Goal: Task Accomplishment & Management: Manage account settings

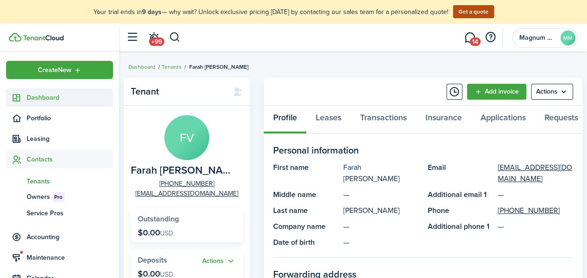
scroll to position [7, 0]
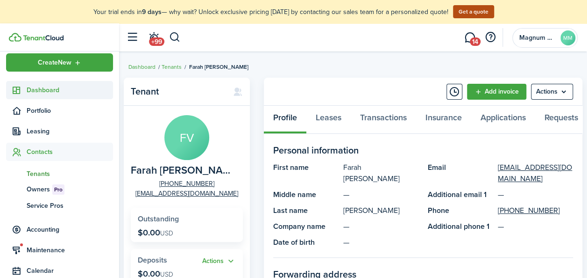
click at [22, 90] on sidebar-link-icon at bounding box center [16, 90] width 21 height 10
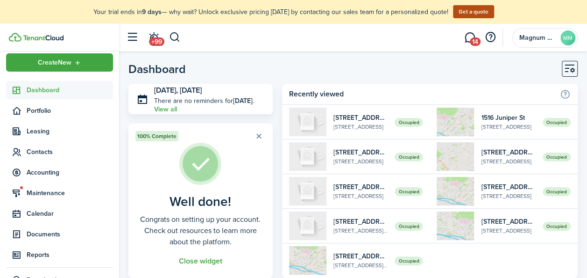
scroll to position [242, 0]
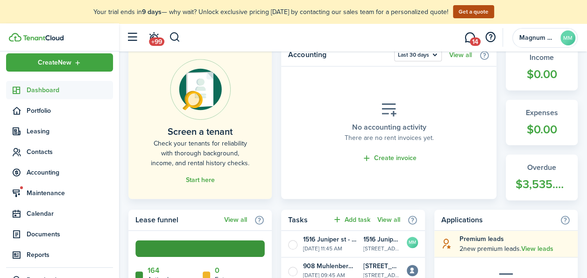
click at [585, 84] on div "Dashboard [DATE], [DATE] There are no reminders for [DATE] . View all 100% Comp…" at bounding box center [353, 254] width 468 height 872
click at [586, 78] on div "Dashboard [DATE], [DATE] There are no reminders for [DATE] . View all 100% Comp…" at bounding box center [353, 254] width 468 height 872
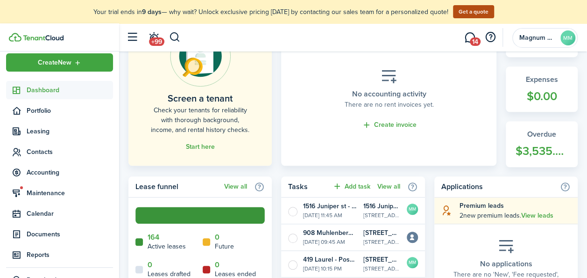
scroll to position [304, 0]
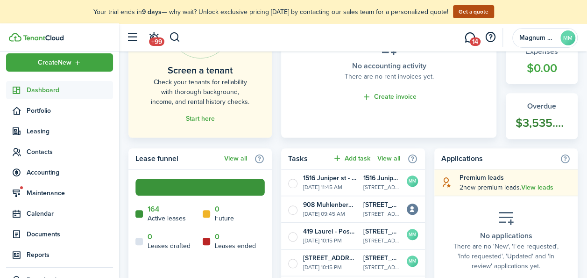
click at [549, 121] on widget-stats-count "$3,535.00" at bounding box center [541, 123] width 53 height 18
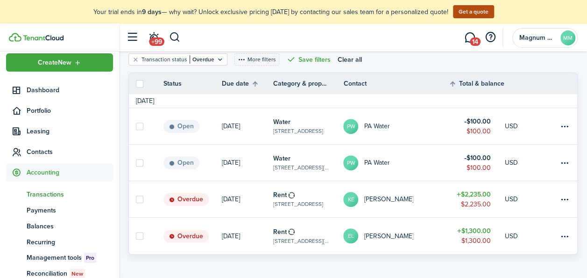
scroll to position [147, 0]
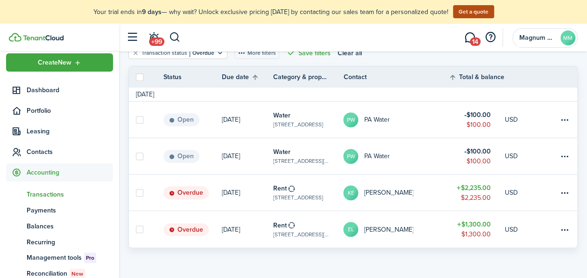
click at [305, 235] on table-subtitle "[STREET_ADDRESS][PERSON_NAME]" at bounding box center [301, 234] width 56 height 8
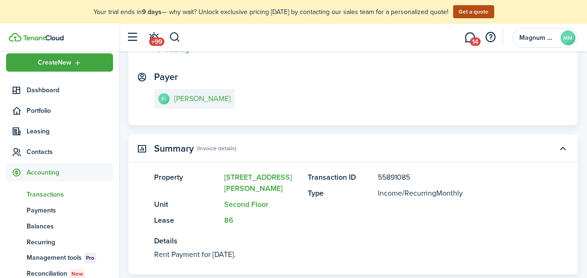
scroll to position [174, 0]
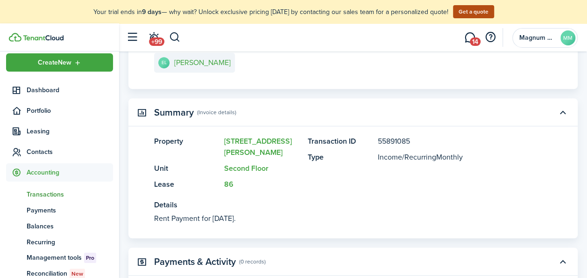
click at [578, 133] on transaction-view-wrapper "Transaction Mark as paid Edit Actions Due on [DATE] Rent for $1,300.00 USD Over…" at bounding box center [353, 148] width 468 height 498
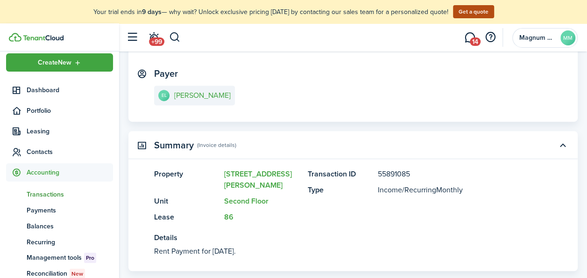
scroll to position [0, 0]
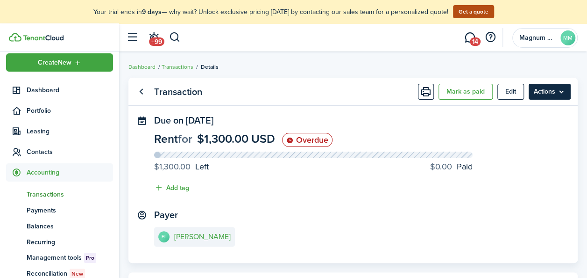
click at [561, 91] on menu-btn "Actions" at bounding box center [550, 92] width 42 height 16
click at [381, 125] on panel-main-section "Due on [DATE] Rent for $1,300.00 USD Overdue $1,300.00 Left $0.00 Paid Add tag" at bounding box center [353, 156] width 398 height 83
click at [43, 195] on span "Transactions" at bounding box center [70, 194] width 86 height 10
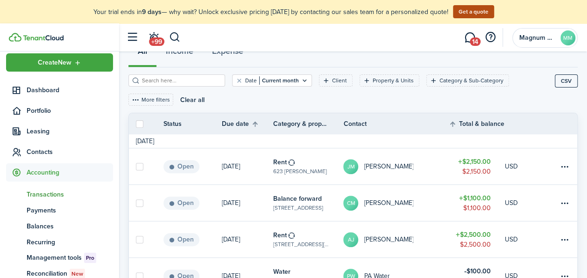
scroll to position [99, 0]
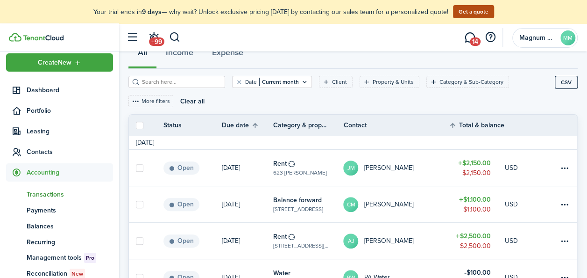
click at [586, 134] on page-view-layout "Transactions 7 Total Money out Money in Outstanding $9,285.00 USD Paid $0.00 US…" at bounding box center [353, 194] width 468 height 440
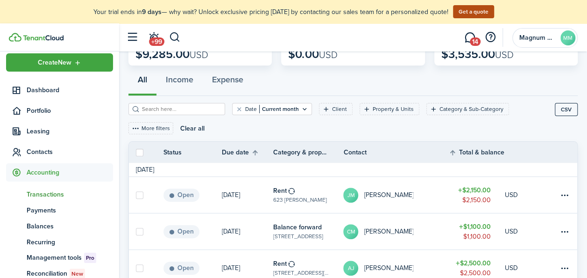
scroll to position [46, 0]
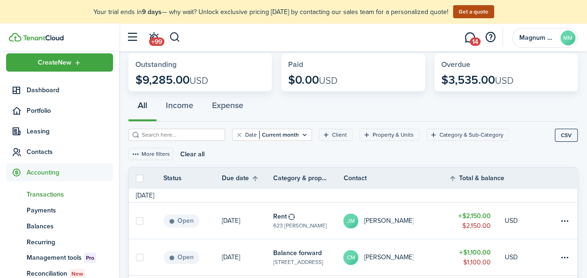
click at [170, 134] on input "search" at bounding box center [181, 134] width 82 height 9
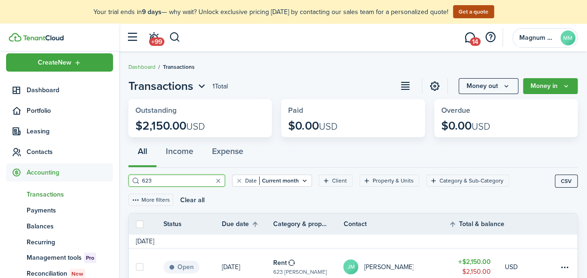
type input "623"
click at [199, 263] on link "Open" at bounding box center [193, 266] width 58 height 36
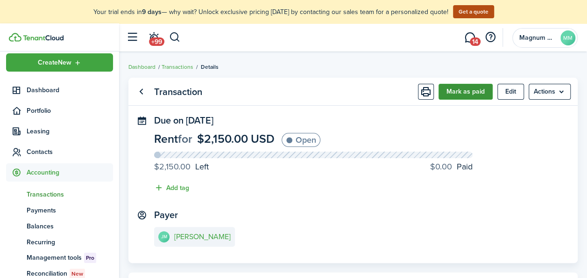
click at [481, 93] on button "Mark as paid" at bounding box center [466, 92] width 54 height 16
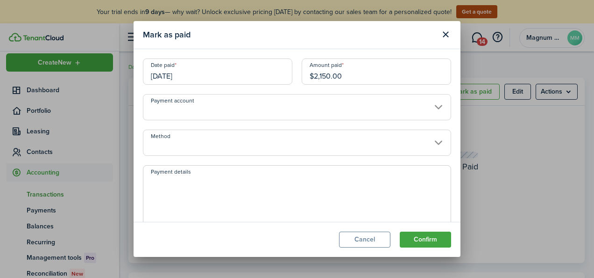
click at [425, 107] on input "Payment account" at bounding box center [297, 107] width 308 height 26
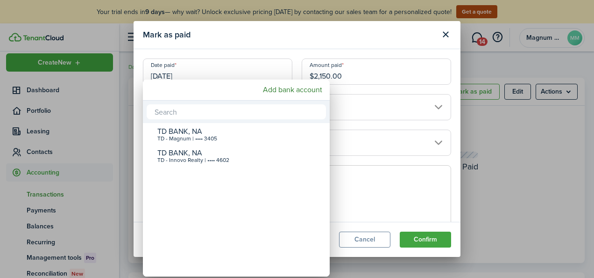
click at [379, 103] on div at bounding box center [297, 138] width 744 height 427
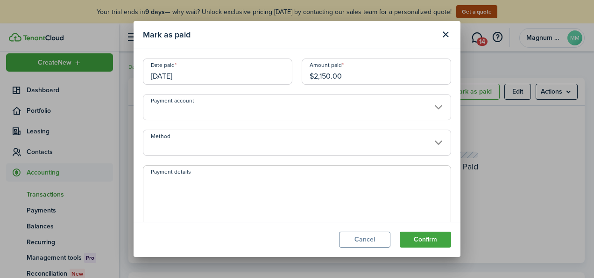
click at [421, 143] on input "Method" at bounding box center [297, 142] width 308 height 26
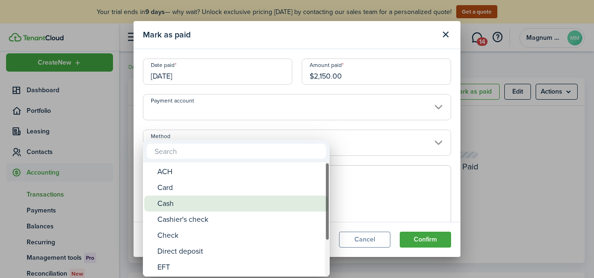
click at [194, 198] on div "Cash" at bounding box center [239, 203] width 165 height 16
type input "Cash"
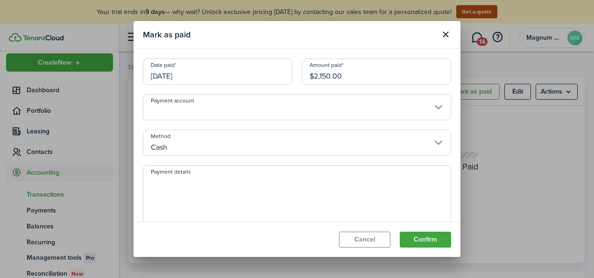
click at [200, 178] on textarea "Payment details" at bounding box center [296, 198] width 307 height 45
type textarea "[PERSON_NAME]"
click at [428, 243] on button "Confirm" at bounding box center [425, 239] width 51 height 16
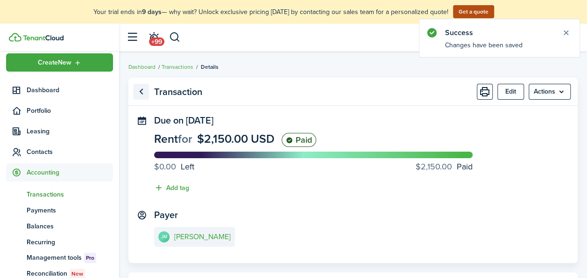
click at [142, 90] on link "Go back" at bounding box center [141, 92] width 16 height 16
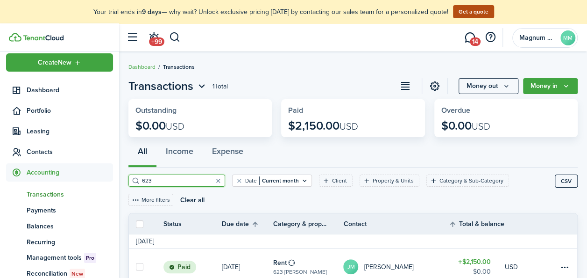
click at [37, 193] on span "Transactions" at bounding box center [70, 194] width 86 height 10
click at [52, 173] on span "Accounting" at bounding box center [70, 172] width 86 height 10
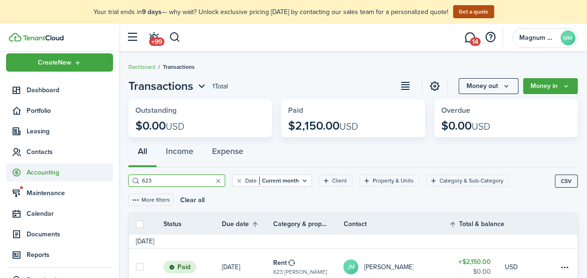
click at [38, 172] on span "Accounting" at bounding box center [70, 172] width 86 height 10
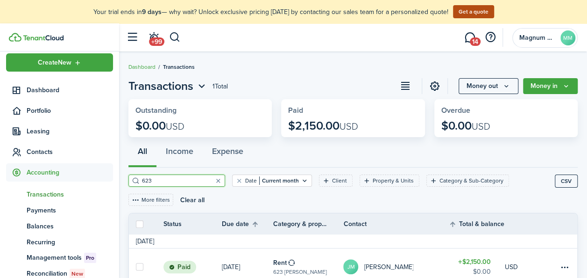
click at [36, 193] on span "Transactions" at bounding box center [70, 194] width 86 height 10
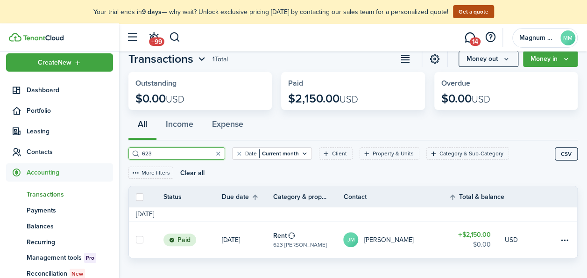
scroll to position [33, 0]
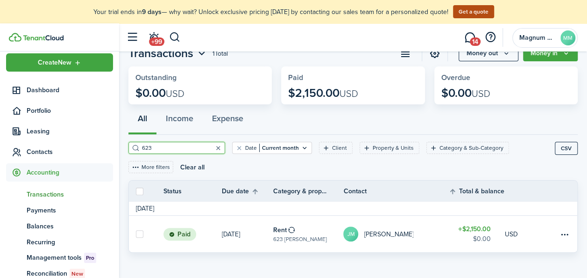
click at [212, 145] on button "button" at bounding box center [218, 147] width 13 height 13
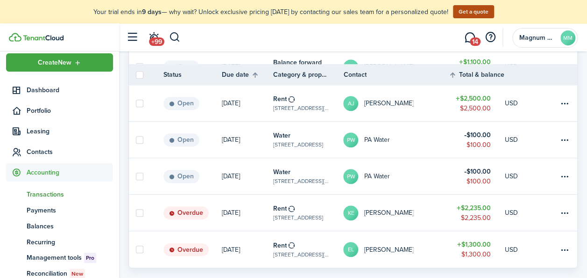
scroll to position [251, 0]
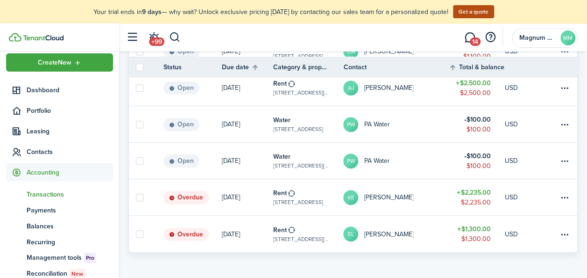
click at [300, 198] on table-subtitle "[STREET_ADDRESS]" at bounding box center [298, 202] width 50 height 8
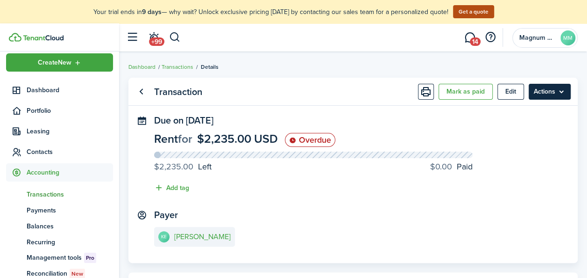
click at [561, 93] on menu-btn "Actions" at bounding box center [550, 92] width 42 height 16
drag, startPoint x: 337, startPoint y: 207, endPoint x: 341, endPoint y: 204, distance: 5.3
click at [337, 207] on panel-main-body "Due on [DATE] Rent for $2,235.00 USD Overdue $2,235.00 Left $0.00 Paid Add tag …" at bounding box center [352, 189] width 449 height 148
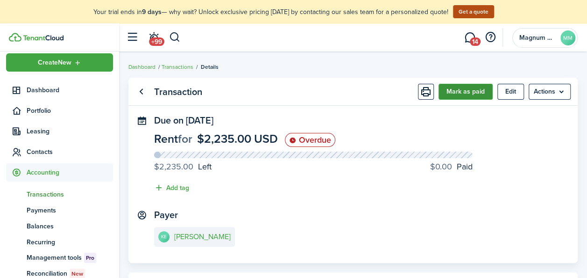
click at [481, 96] on button "Mark as paid" at bounding box center [466, 92] width 54 height 16
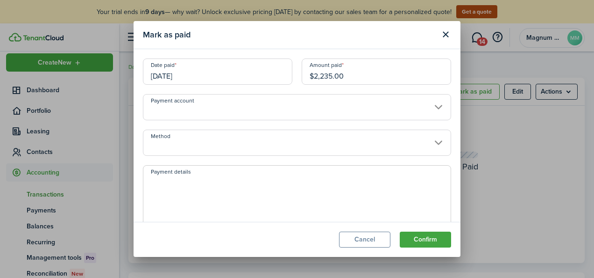
click at [316, 74] on input "$2,235.00" at bounding box center [377, 71] width 150 height 26
click at [339, 74] on input "$2,235.00" at bounding box center [377, 71] width 150 height 26
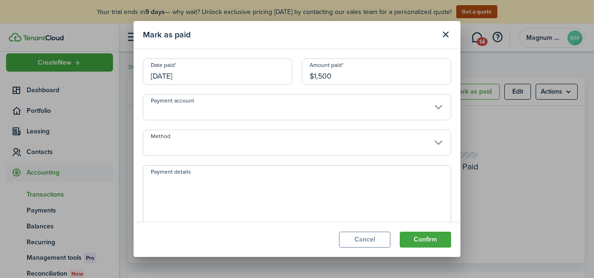
click at [171, 108] on input "Payment account" at bounding box center [297, 107] width 308 height 26
type input "$1,500.00"
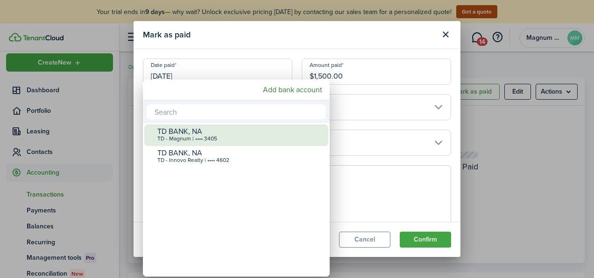
click at [180, 130] on div "TD BANK, NA" at bounding box center [239, 131] width 165 height 8
type input "•••• •••• •••• 3405"
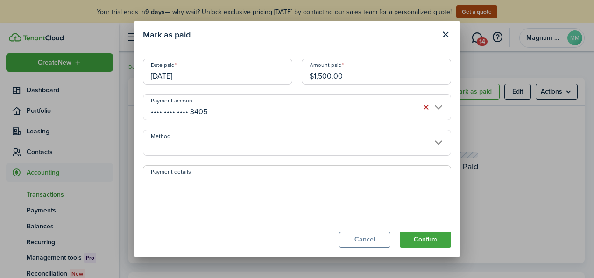
click at [170, 145] on input "Method" at bounding box center [297, 142] width 308 height 26
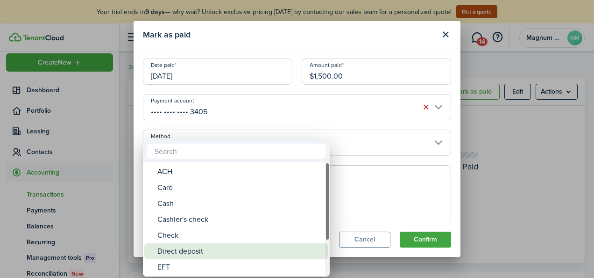
click at [174, 252] on div "Direct deposit" at bounding box center [239, 251] width 165 height 16
type input "Direct deposit"
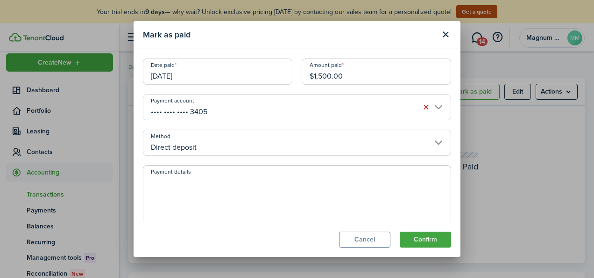
click at [196, 190] on textarea "Payment details" at bounding box center [296, 198] width 307 height 45
type textarea "N"
type textarea "HUD Payment"
click at [434, 237] on button "Confirm" at bounding box center [425, 239] width 51 height 16
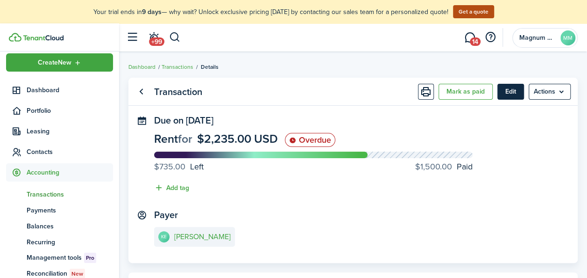
click at [518, 96] on button "Edit" at bounding box center [511, 92] width 27 height 16
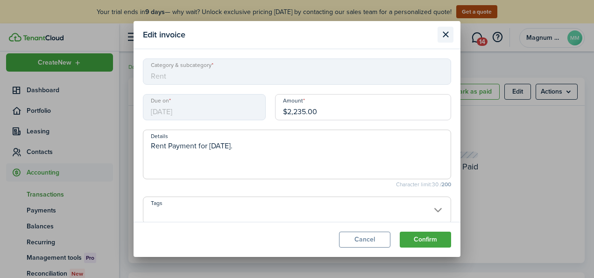
click at [448, 37] on button "Close modal" at bounding box center [446, 35] width 16 height 16
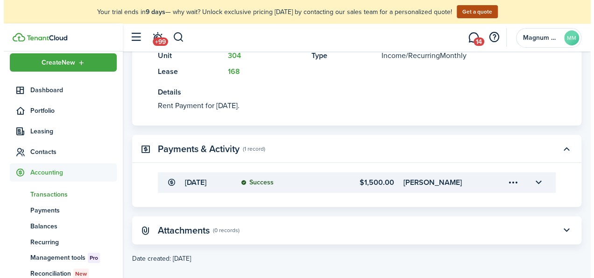
scroll to position [293, 0]
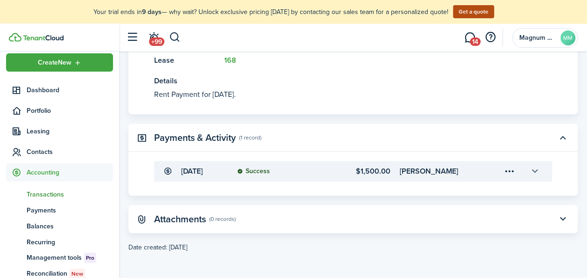
click at [535, 167] on button "button" at bounding box center [535, 171] width 16 height 16
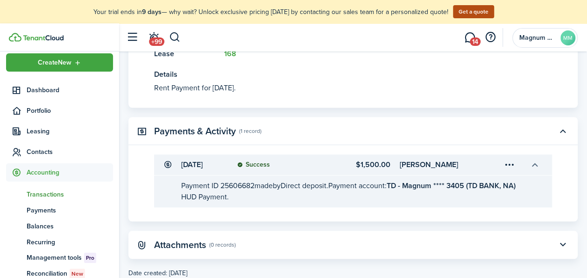
click at [537, 165] on button "button" at bounding box center [535, 165] width 16 height 16
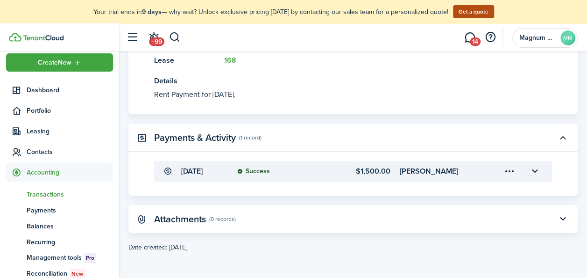
click at [510, 163] on menu-trigger-card "Open menu" at bounding box center [510, 171] width 16 height 16
click at [456, 189] on button "Edit" at bounding box center [477, 188] width 82 height 16
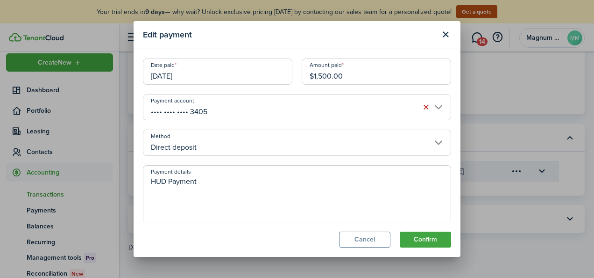
click at [320, 76] on input "$1,500.00" at bounding box center [377, 71] width 150 height 26
type input "$1,400.00"
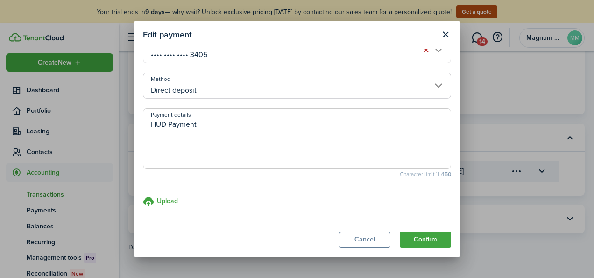
scroll to position [58, 0]
click at [419, 235] on button "Confirm" at bounding box center [425, 239] width 51 height 16
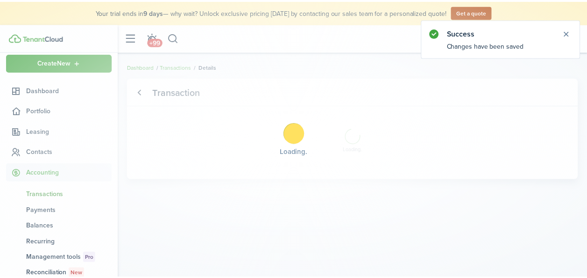
scroll to position [0, 0]
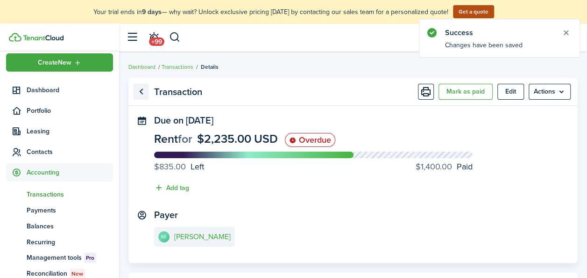
click at [136, 95] on link "Go back" at bounding box center [141, 92] width 16 height 16
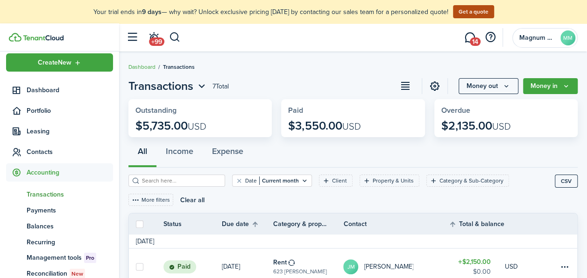
click at [38, 191] on span "Transactions" at bounding box center [70, 194] width 86 height 10
click at [48, 170] on span "Accounting" at bounding box center [70, 172] width 86 height 10
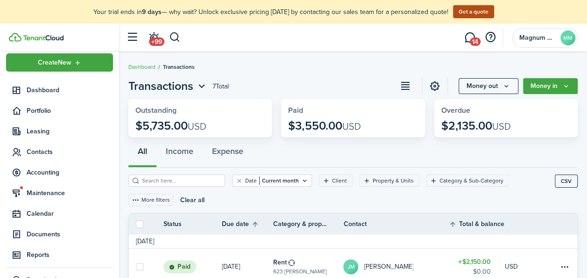
click at [168, 174] on filter-with-custom-content-wrapper "Date Current month Client Property & Units Category & Sub-Category More filters…" at bounding box center [352, 189] width 449 height 45
click at [172, 181] on input "search" at bounding box center [181, 180] width 82 height 9
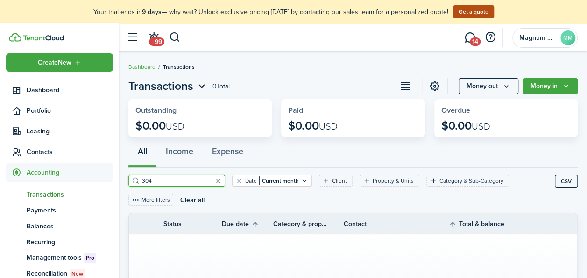
type input "304"
drag, startPoint x: 44, startPoint y: 167, endPoint x: 44, endPoint y: 178, distance: 10.3
click at [44, 167] on span "Accounting" at bounding box center [70, 172] width 86 height 10
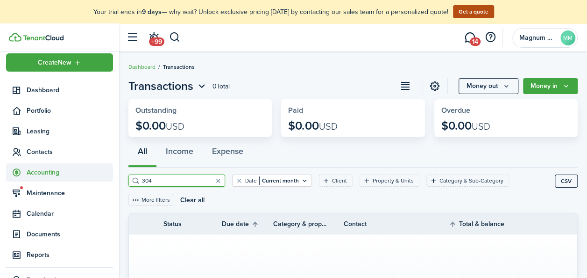
click at [39, 173] on span "Accounting" at bounding box center [70, 172] width 86 height 10
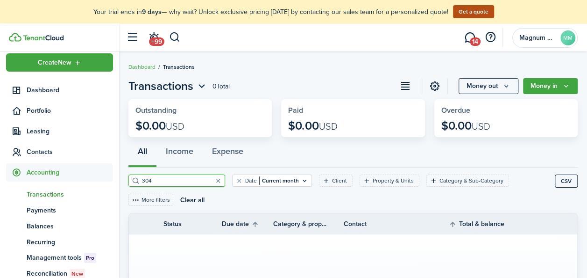
click at [38, 192] on span "Transactions" at bounding box center [70, 194] width 86 height 10
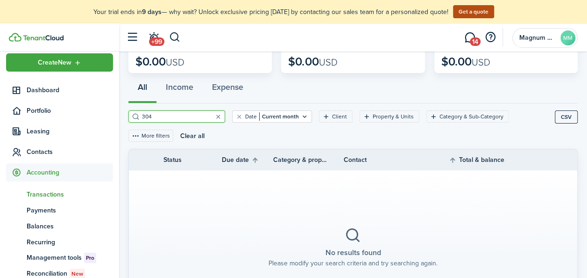
scroll to position [65, 0]
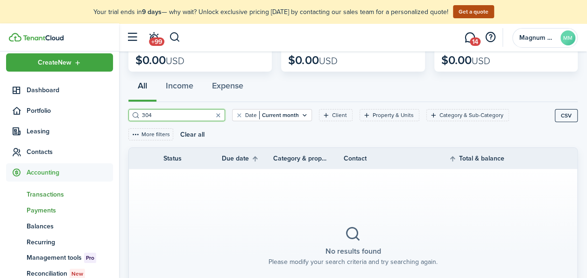
click at [30, 210] on span "Payments" at bounding box center [70, 210] width 86 height 10
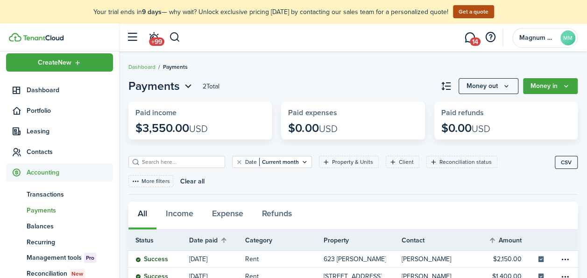
click at [43, 171] on span "Accounting" at bounding box center [70, 172] width 86 height 10
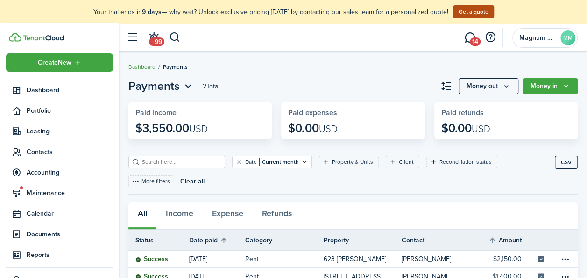
click at [138, 64] on link "Dashboard" at bounding box center [141, 67] width 27 height 8
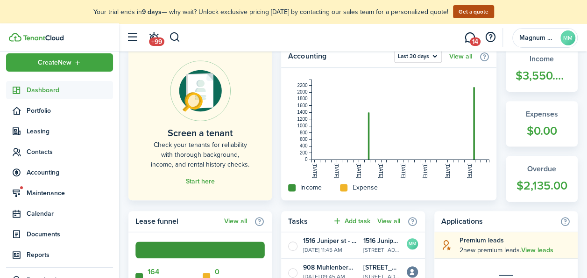
scroll to position [284, 0]
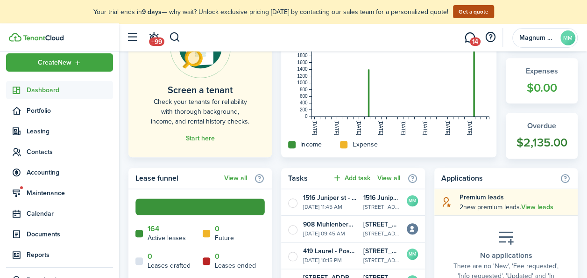
click at [533, 146] on widget-stats-count "$2,135.00" at bounding box center [541, 143] width 53 height 18
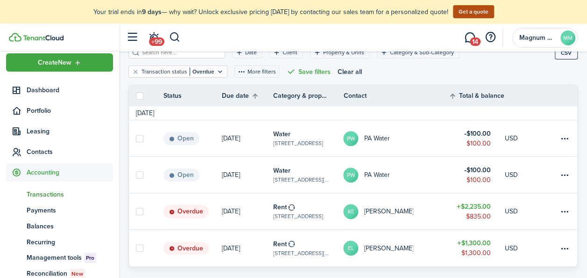
scroll to position [147, 0]
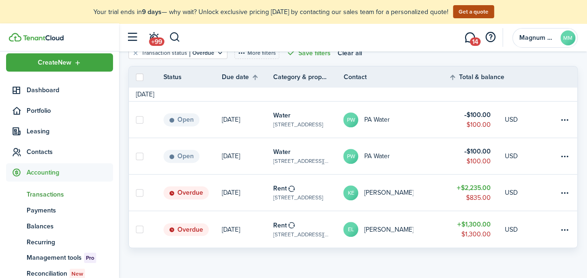
click at [586, 192] on page-view-layout "Transactions 4 Total Money out Money in Outstanding $2,135.00 USD Paid $1,400.0…" at bounding box center [353, 91] width 468 height 331
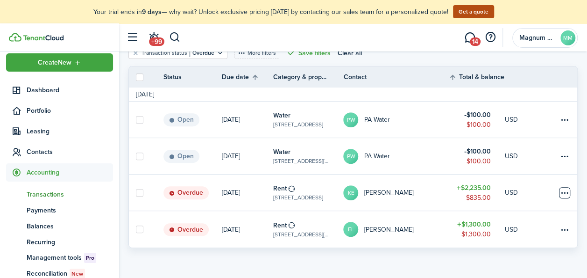
click at [570, 196] on button at bounding box center [564, 192] width 11 height 11
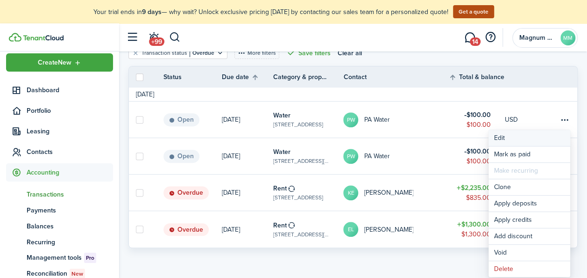
click at [507, 138] on button "Edit" at bounding box center [530, 138] width 82 height 16
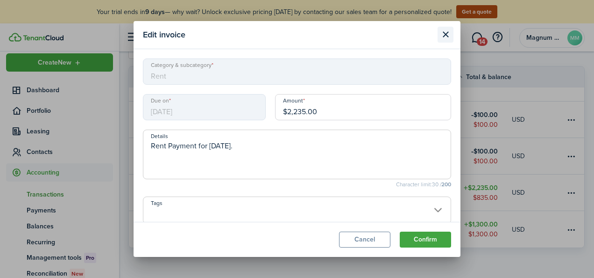
drag, startPoint x: 444, startPoint y: 33, endPoint x: 165, endPoint y: 139, distance: 298.6
click at [443, 33] on button "Close modal" at bounding box center [446, 35] width 16 height 16
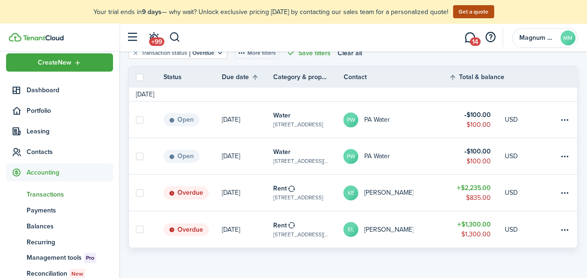
click at [44, 195] on span "Transactions" at bounding box center [70, 194] width 86 height 10
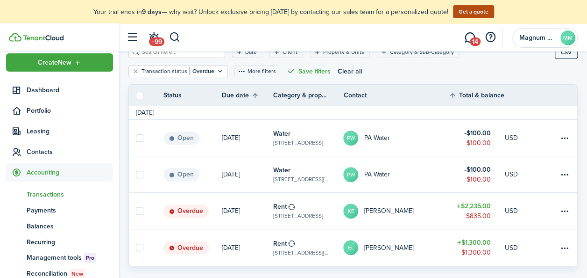
scroll to position [147, 0]
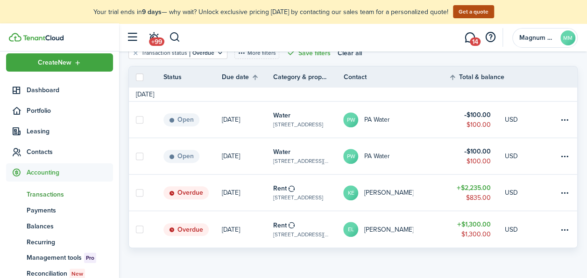
click at [355, 200] on link "KE [PERSON_NAME]" at bounding box center [396, 192] width 106 height 36
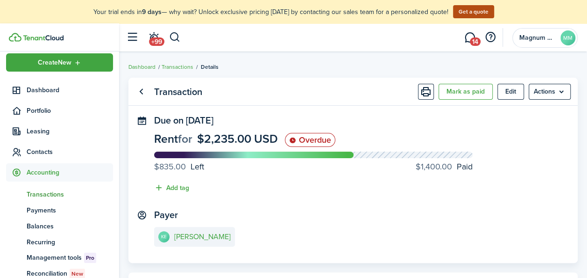
scroll to position [27, 0]
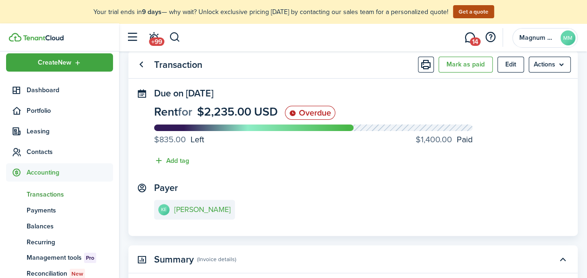
drag, startPoint x: 583, startPoint y: 183, endPoint x: 580, endPoint y: 197, distance: 14.2
click at [580, 197] on transaction-view-wrapper "Transaction Mark as paid Edit Actions Due on [DATE] Rent for $2,235.00 USD Over…" at bounding box center [353, 281] width 468 height 470
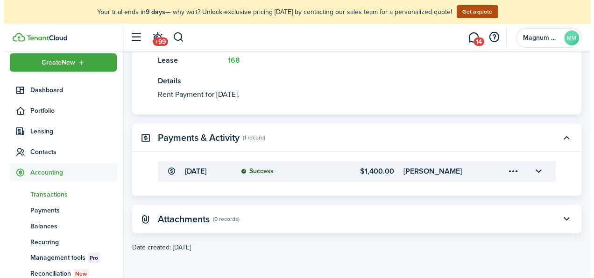
scroll to position [293, 0]
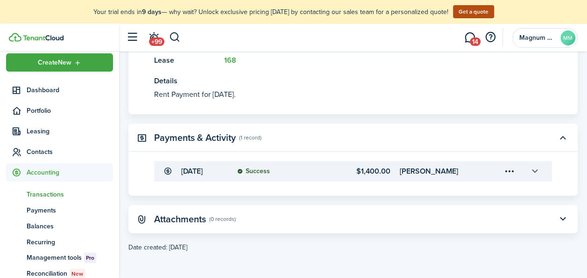
click at [528, 166] on button "button" at bounding box center [535, 171] width 16 height 16
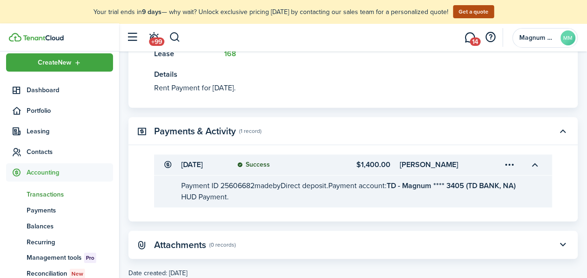
click at [506, 171] on menu-trigger-card "Open menu" at bounding box center [510, 165] width 16 height 16
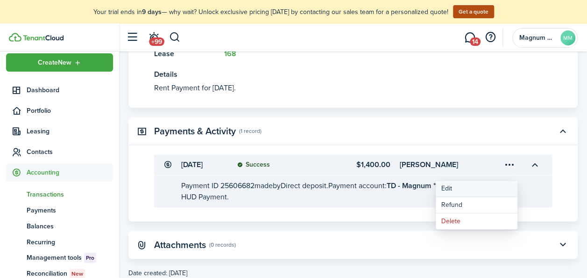
click at [451, 192] on button "Edit" at bounding box center [477, 188] width 82 height 16
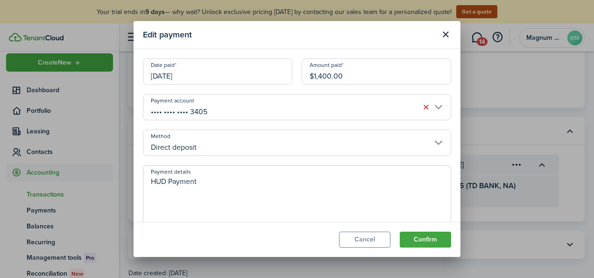
click at [327, 75] on input "$1,400.00" at bounding box center [377, 71] width 150 height 26
click at [326, 75] on input "$1,400.00" at bounding box center [377, 71] width 150 height 26
click at [326, 76] on input "$1,400.00" at bounding box center [377, 71] width 150 height 26
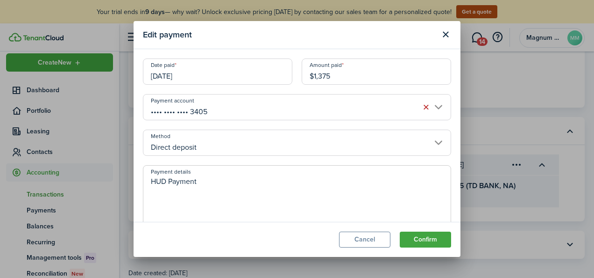
type input "$1,375.00"
click at [427, 239] on button "Confirm" at bounding box center [425, 239] width 51 height 16
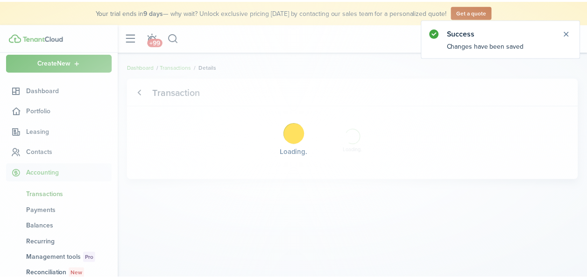
scroll to position [0, 0]
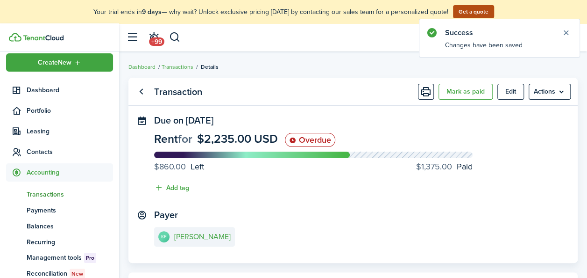
click at [33, 172] on span "Accounting" at bounding box center [70, 172] width 86 height 10
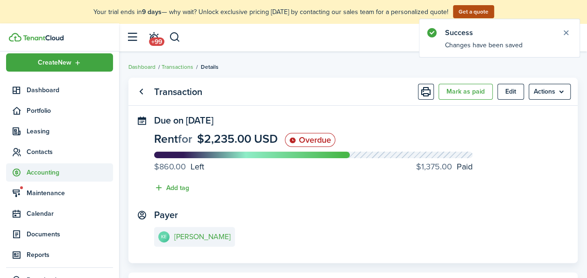
click at [35, 173] on span "Accounting" at bounding box center [70, 172] width 86 height 10
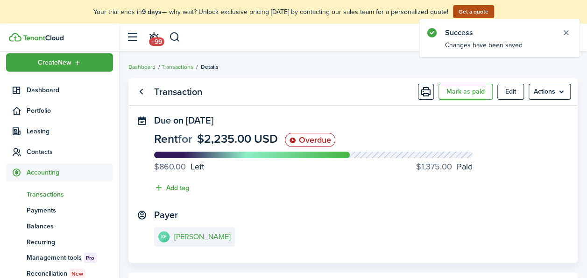
click at [35, 194] on span "Transactions" at bounding box center [70, 194] width 86 height 10
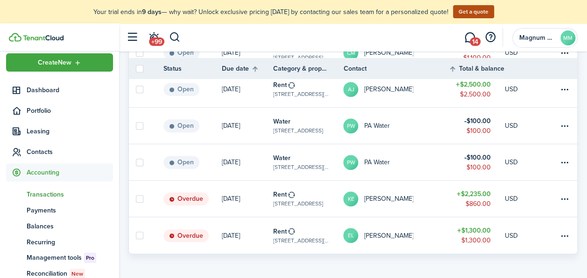
scroll to position [251, 0]
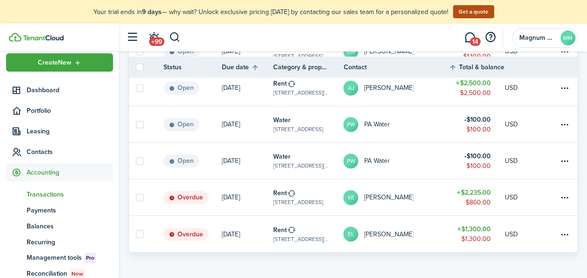
click at [282, 198] on table-subtitle "[STREET_ADDRESS]" at bounding box center [298, 202] width 50 height 8
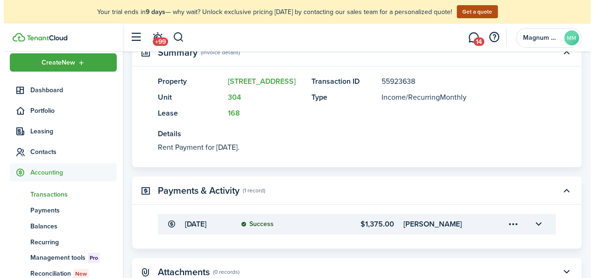
scroll to position [242, 0]
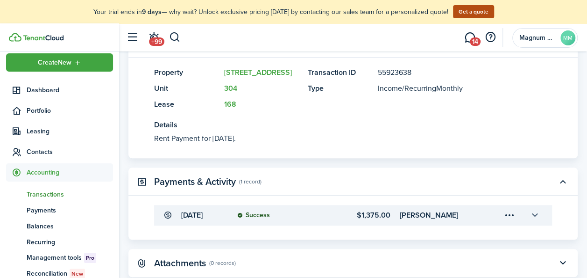
click at [534, 218] on button "button" at bounding box center [535, 215] width 16 height 16
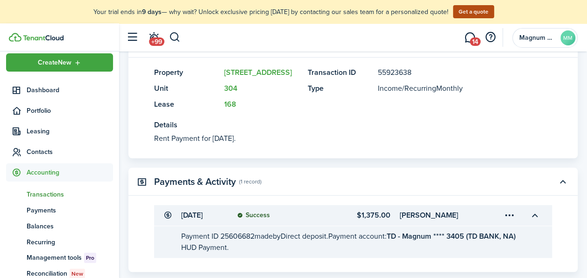
click at [513, 219] on menu-trigger-card "Open menu" at bounding box center [510, 215] width 16 height 16
click at [463, 235] on button "Edit" at bounding box center [477, 235] width 82 height 16
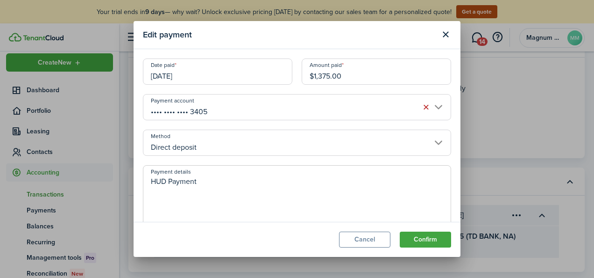
click at [347, 76] on input "$1,375.00" at bounding box center [377, 71] width 150 height 26
click at [323, 74] on input "$1,375.00" at bounding box center [377, 71] width 150 height 26
type input "$1,385.00"
click at [430, 234] on button "Confirm" at bounding box center [425, 239] width 51 height 16
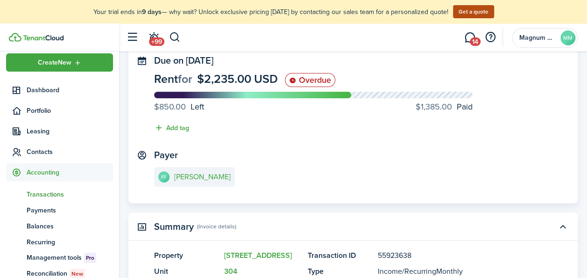
scroll to position [19, 0]
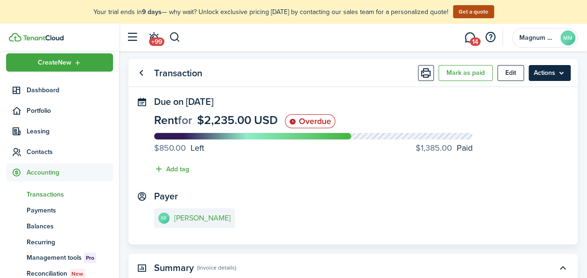
click at [560, 71] on menu-btn "Actions" at bounding box center [550, 73] width 42 height 16
click at [363, 226] on panel-main-content "KE [PERSON_NAME]" at bounding box center [353, 219] width 398 height 22
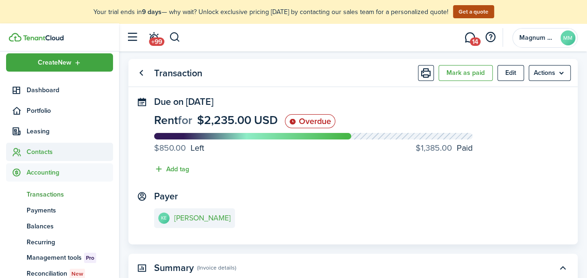
click at [51, 154] on span "Contacts" at bounding box center [70, 152] width 86 height 10
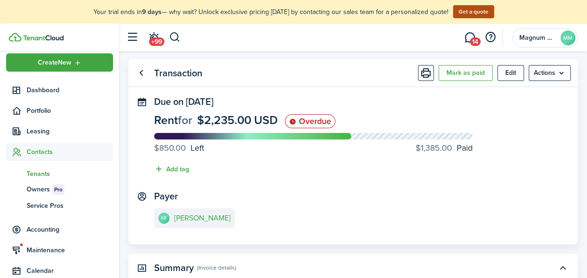
click at [44, 171] on span "Tenants" at bounding box center [70, 174] width 86 height 10
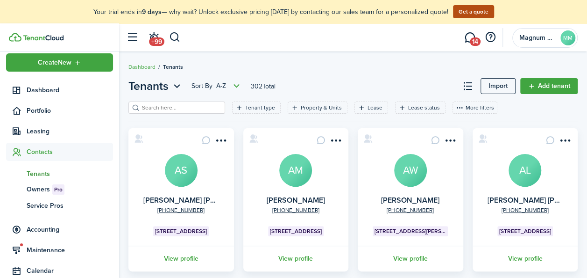
click at [176, 106] on input "search" at bounding box center [181, 107] width 82 height 9
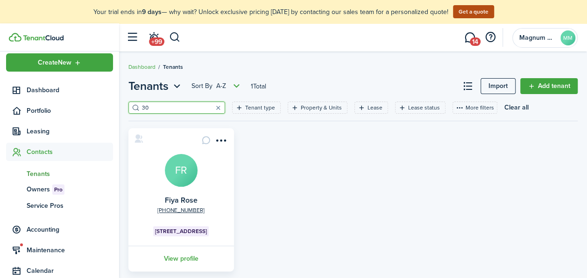
type input "3"
type input "[PERSON_NAME]"
click at [186, 174] on avatar-text "KE" at bounding box center [181, 170] width 33 height 33
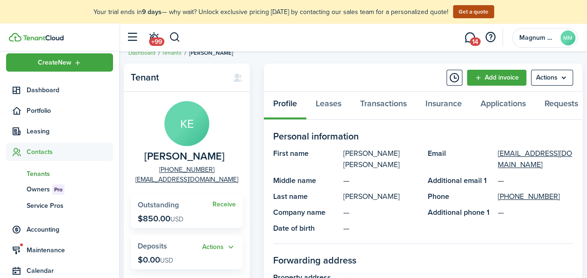
scroll to position [5, 0]
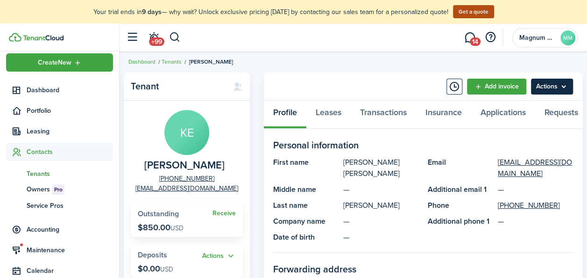
click at [565, 90] on menu-btn "Actions" at bounding box center [552, 86] width 42 height 16
click at [474, 41] on span "14" at bounding box center [475, 41] width 11 height 8
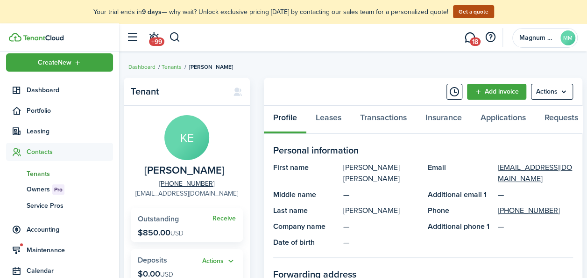
click at [201, 196] on link "[EMAIL_ADDRESS][DOMAIN_NAME]" at bounding box center [186, 193] width 103 height 10
click at [244, 242] on panel-main-body "KE [PERSON_NAME] [PHONE_NUMBER] [EMAIL_ADDRESS][DOMAIN_NAME] Receive Outstandin…" at bounding box center [187, 271] width 126 height 331
